Goal: Information Seeking & Learning: Learn about a topic

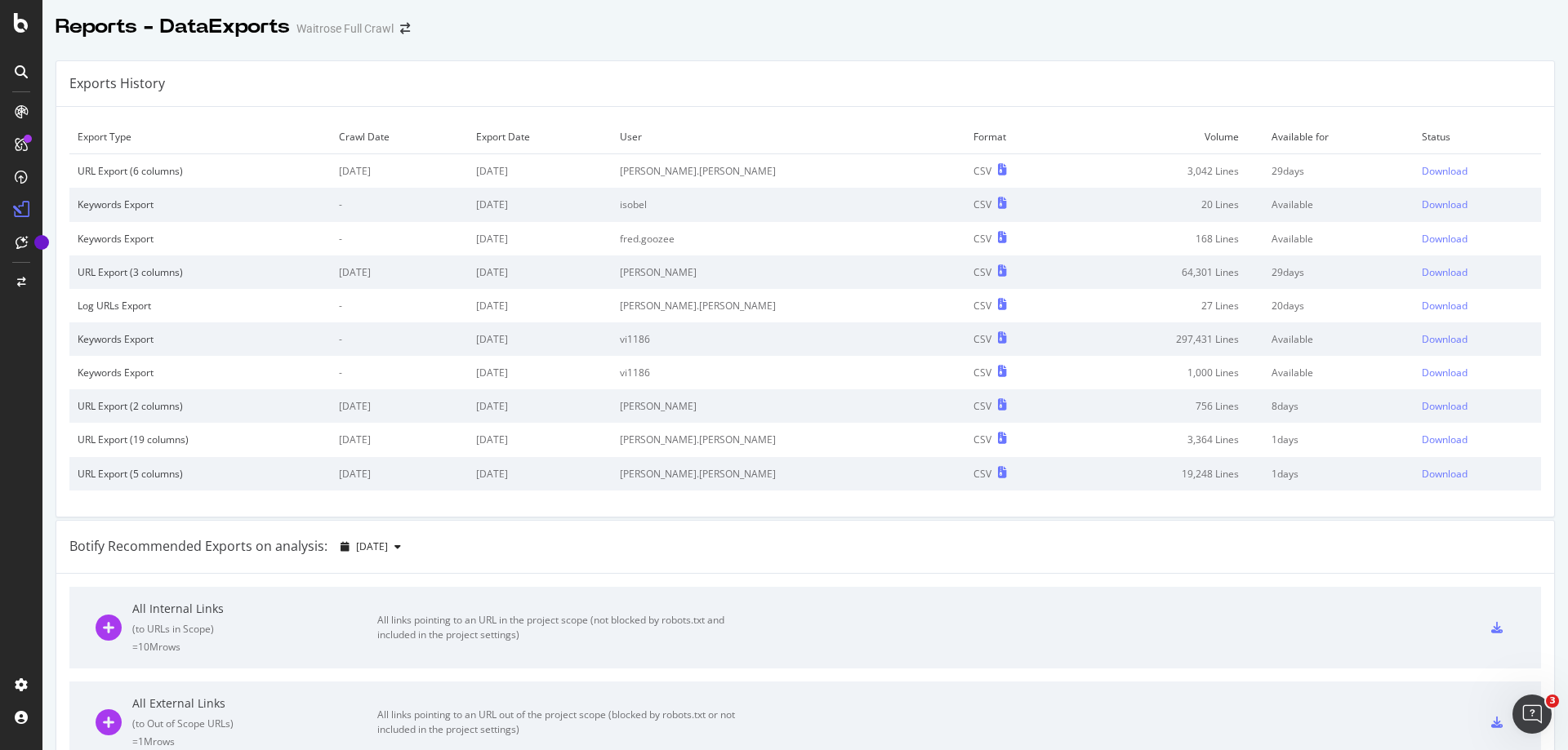
scroll to position [3, 0]
click at [87, 241] on div "RealKeywords" at bounding box center [96, 242] width 73 height 16
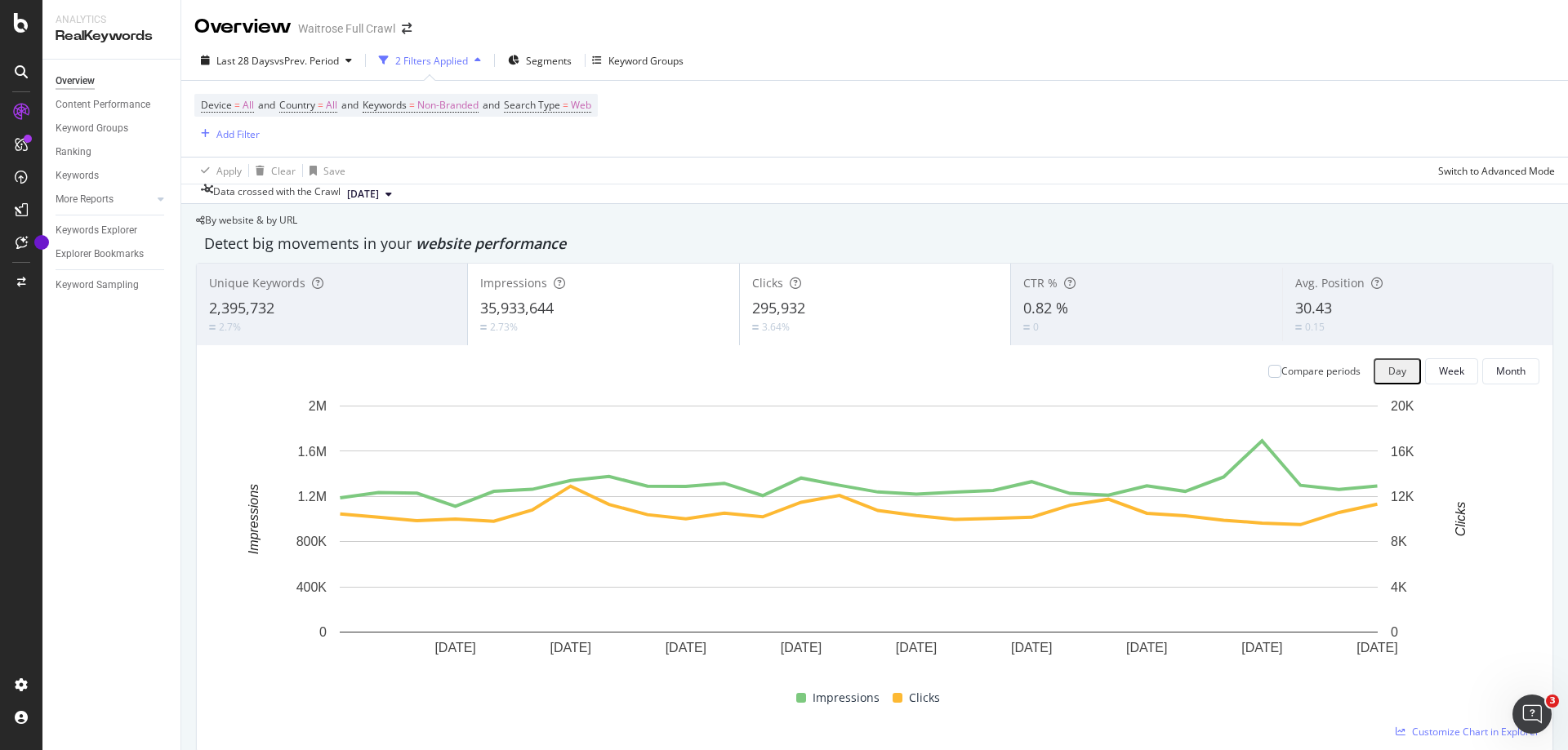
click at [1445, 27] on div "Overview Waitrose Full Crawl" at bounding box center [874, 20] width 1387 height 41
